Goal: Information Seeking & Learning: Learn about a topic

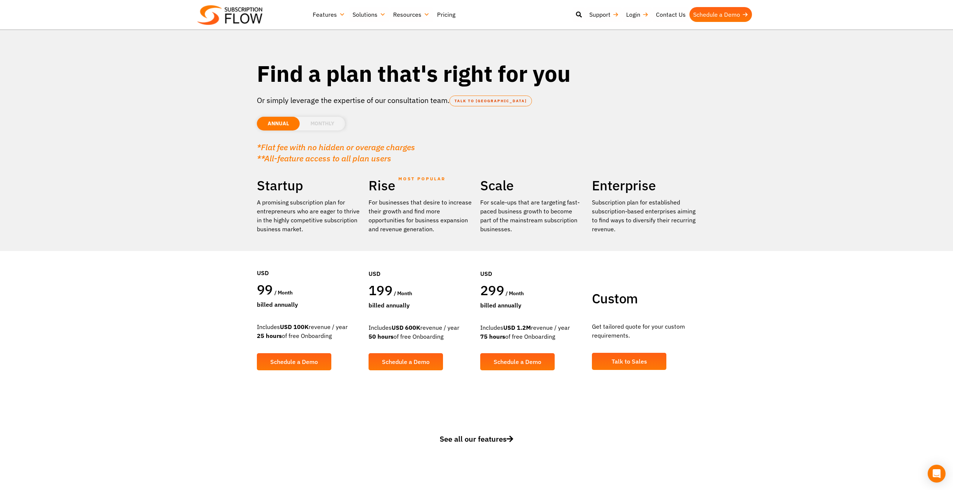
click at [338, 10] on link "Features" at bounding box center [329, 14] width 40 height 15
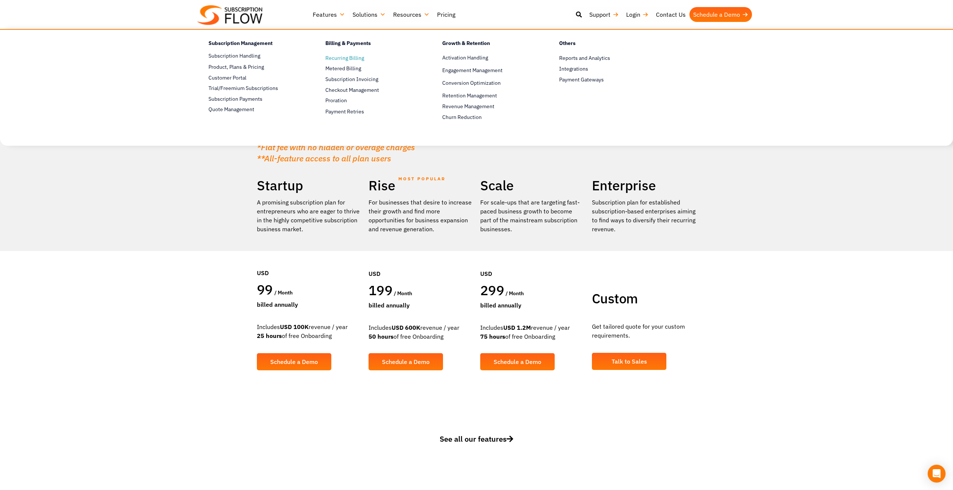
click at [332, 59] on span "Recurring Billing" at bounding box center [344, 58] width 39 height 8
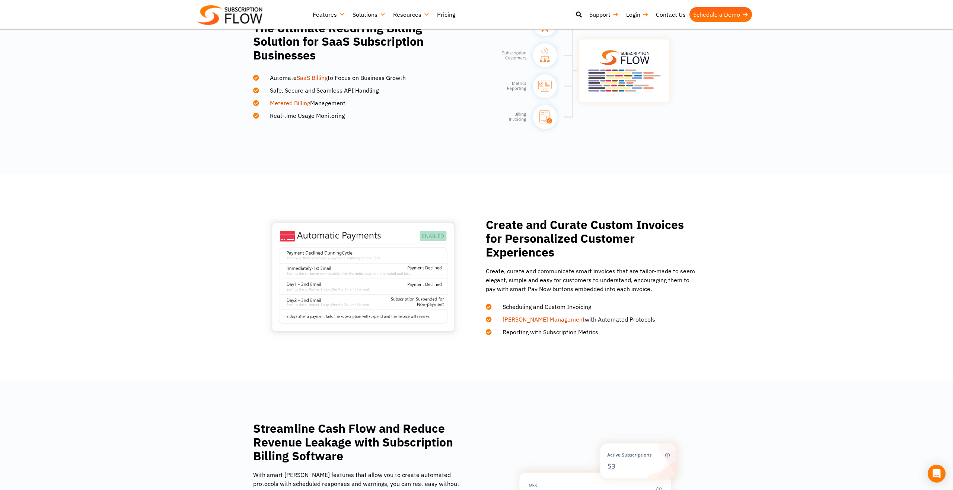
scroll to position [472, 0]
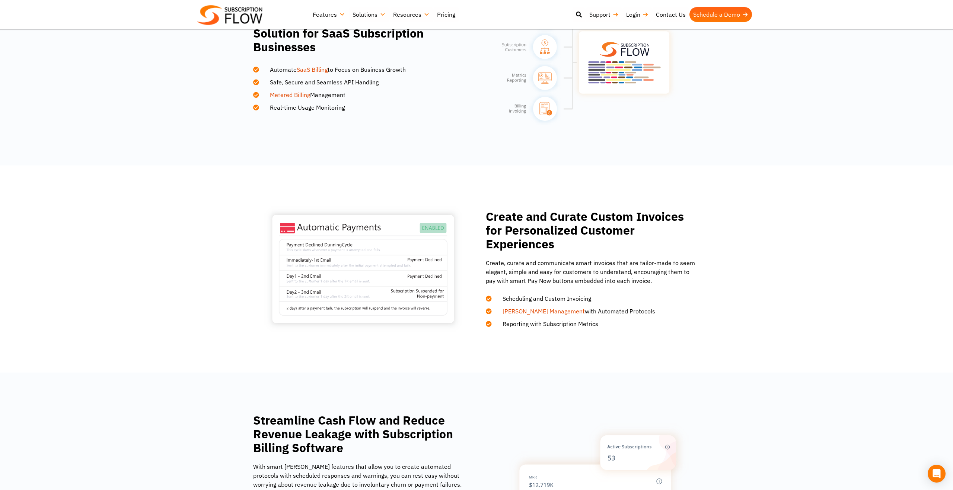
click at [541, 312] on link "Dunning Management" at bounding box center [543, 311] width 82 height 7
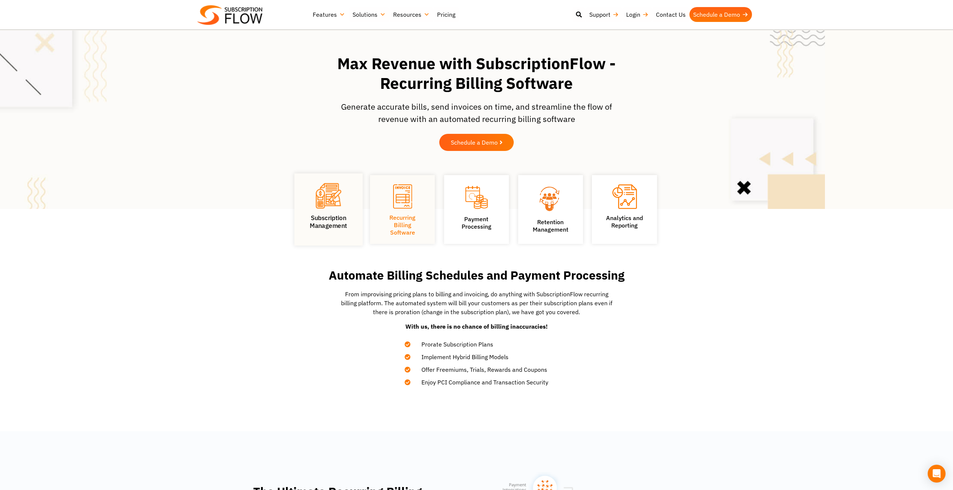
click at [349, 206] on figure at bounding box center [328, 197] width 45 height 28
click at [336, 218] on link "Subscription Management" at bounding box center [329, 222] width 38 height 16
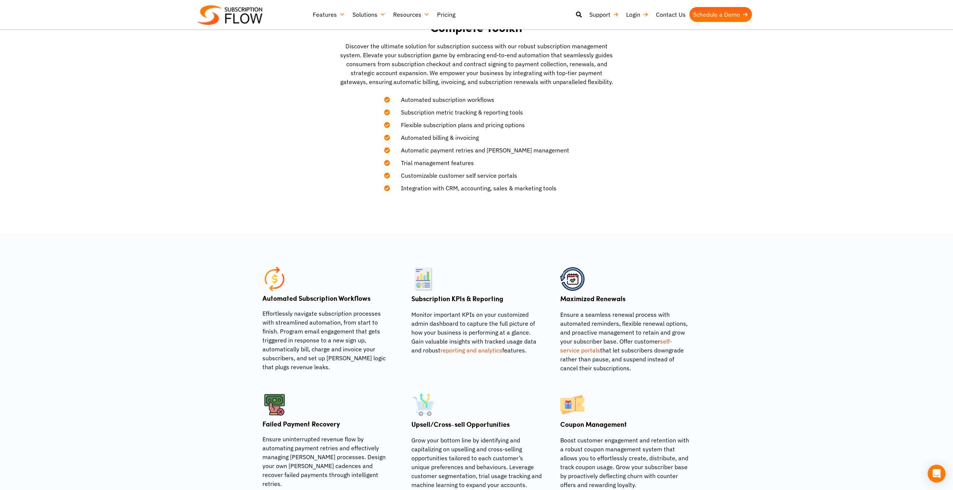
scroll to position [271, 0]
click at [312, 301] on h4 "Automated Subscription Workflows" at bounding box center [327, 298] width 130 height 7
click at [281, 297] on h4 "Automated Subscription Workflows" at bounding box center [327, 298] width 130 height 7
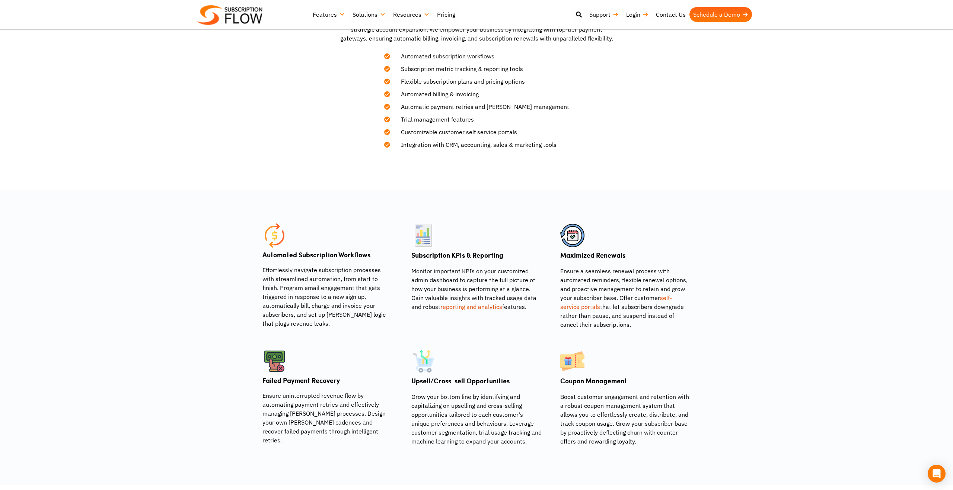
scroll to position [316, 0]
